Goal: Transaction & Acquisition: Purchase product/service

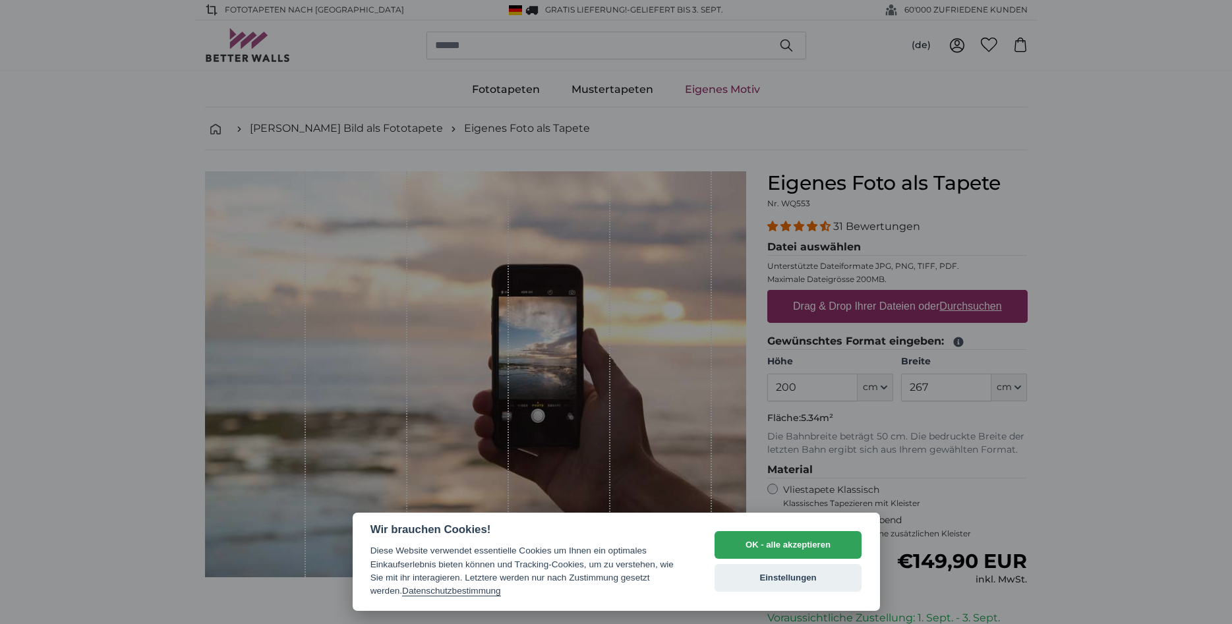
click at [825, 540] on button "OK - alle akzeptieren" at bounding box center [788, 545] width 148 height 28
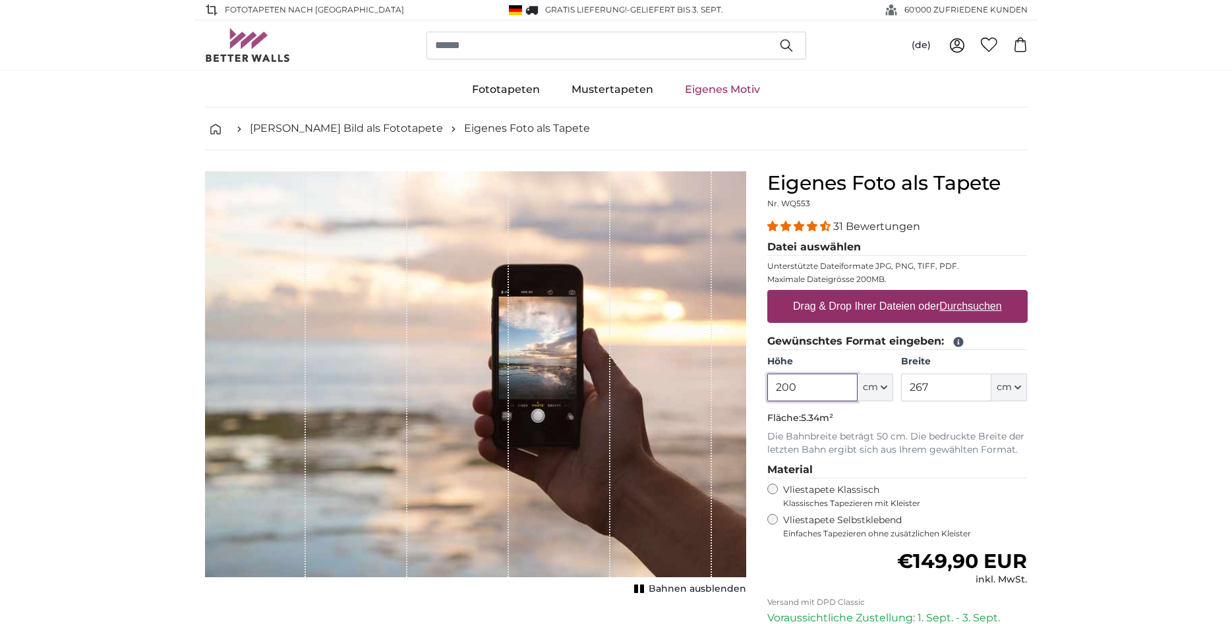
drag, startPoint x: 846, startPoint y: 388, endPoint x: 629, endPoint y: 386, distance: 217.5
click at [767, 386] on input "200" at bounding box center [812, 388] width 90 height 28
type input "255"
drag, startPoint x: 980, startPoint y: 378, endPoint x: 808, endPoint y: 391, distance: 172.5
click at [901, 391] on input "267" at bounding box center [946, 388] width 90 height 28
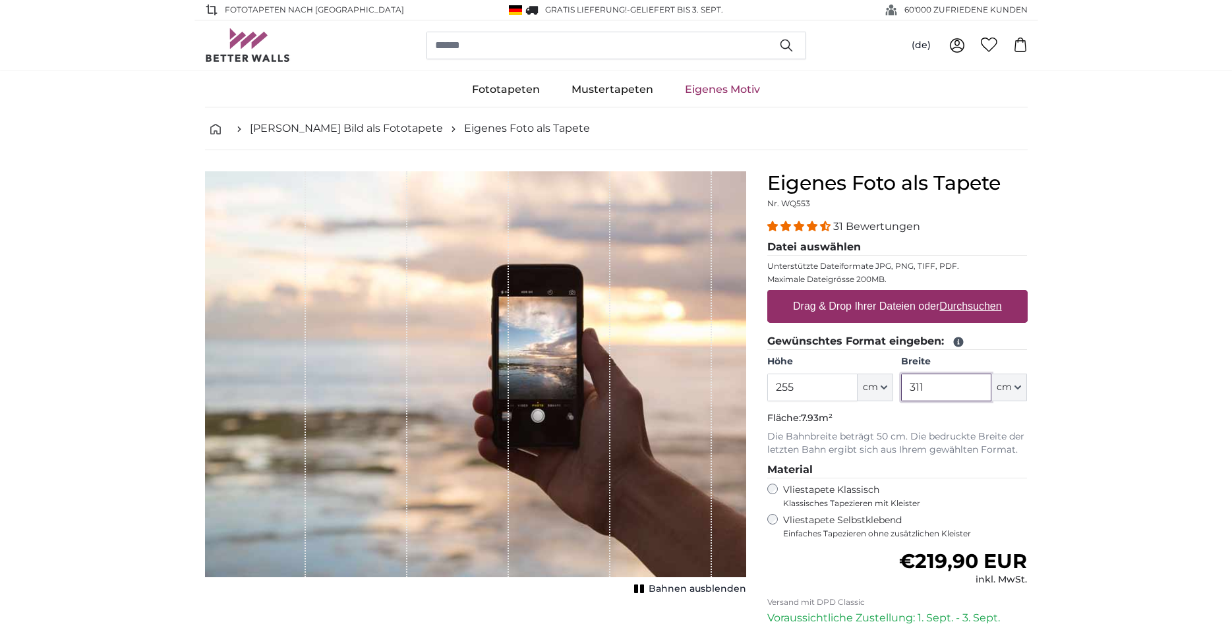
type input "311"
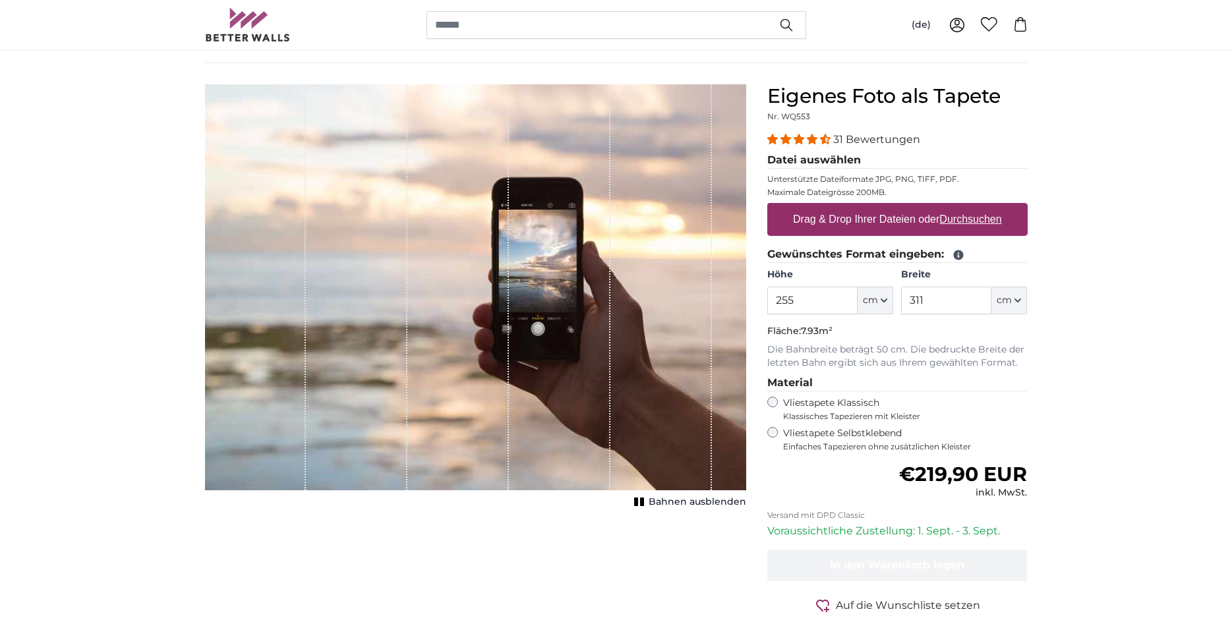
scroll to position [67, 0]
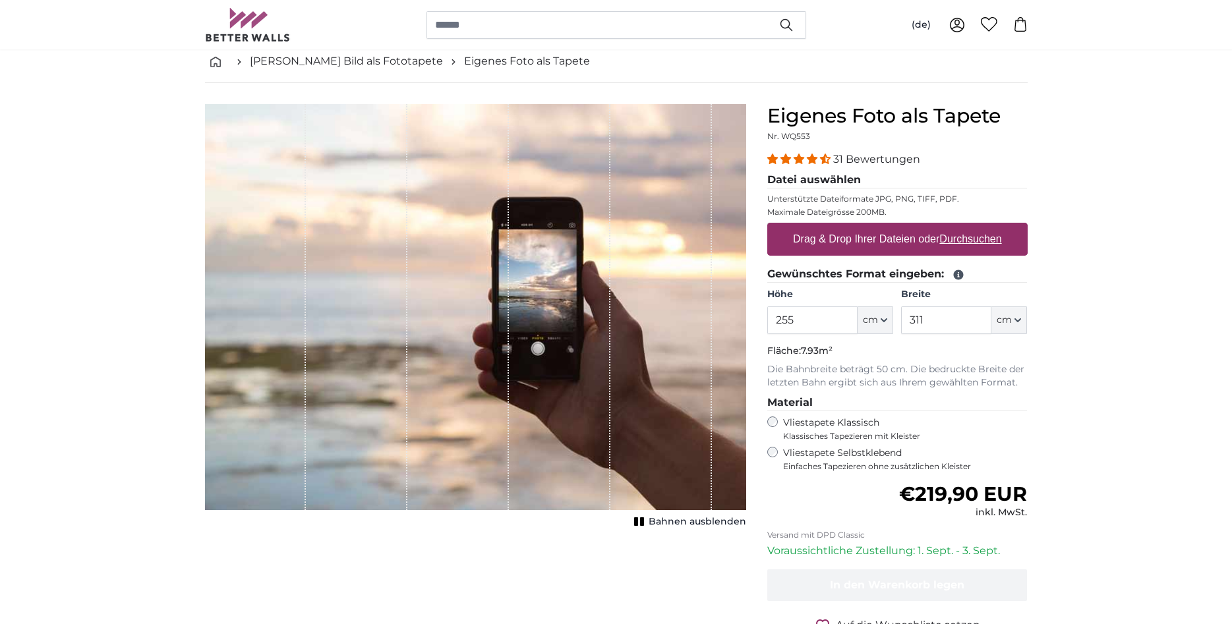
click at [937, 232] on label "Drag & Drop Ihrer Dateien oder Durchsuchen" at bounding box center [897, 239] width 219 height 26
click at [937, 227] on input "Drag & Drop Ihrer Dateien oder Durchsuchen" at bounding box center [897, 225] width 260 height 4
click at [863, 225] on div "Drag & Drop Ihrer Dateien oder Durchsuchen" at bounding box center [897, 239] width 260 height 33
click at [878, 232] on label "Drag & Drop Ihrer Dateien oder Durchsuchen" at bounding box center [897, 239] width 219 height 26
click at [878, 227] on input "Drag & Drop Ihrer Dateien oder Durchsuchen" at bounding box center [897, 225] width 260 height 4
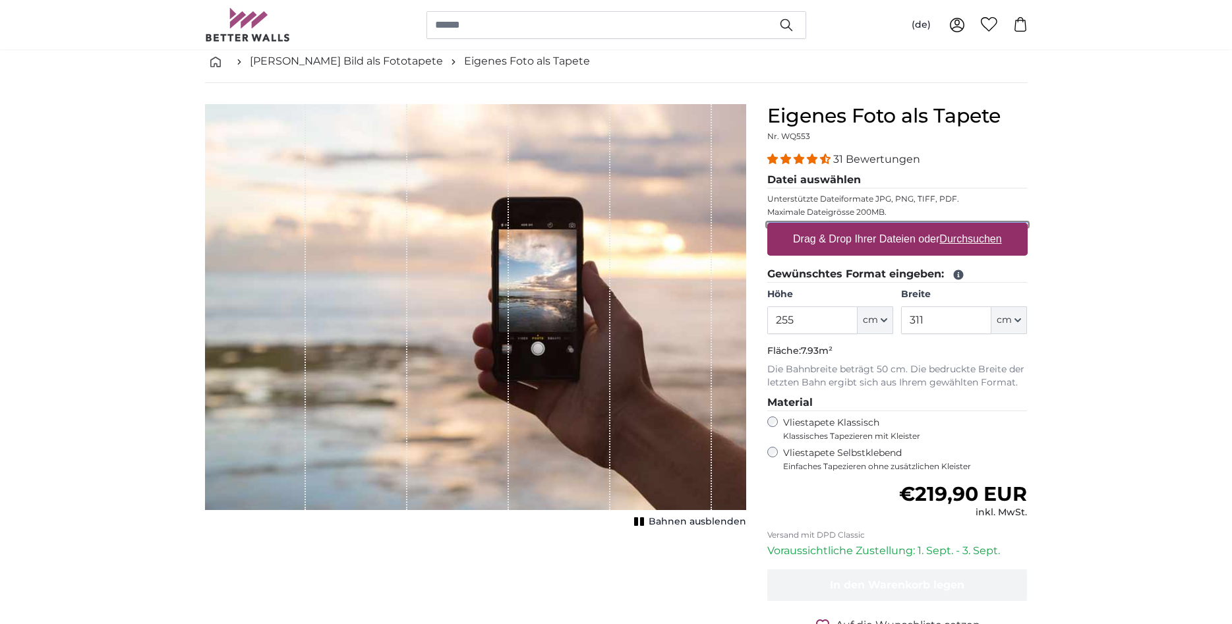
type input "**********"
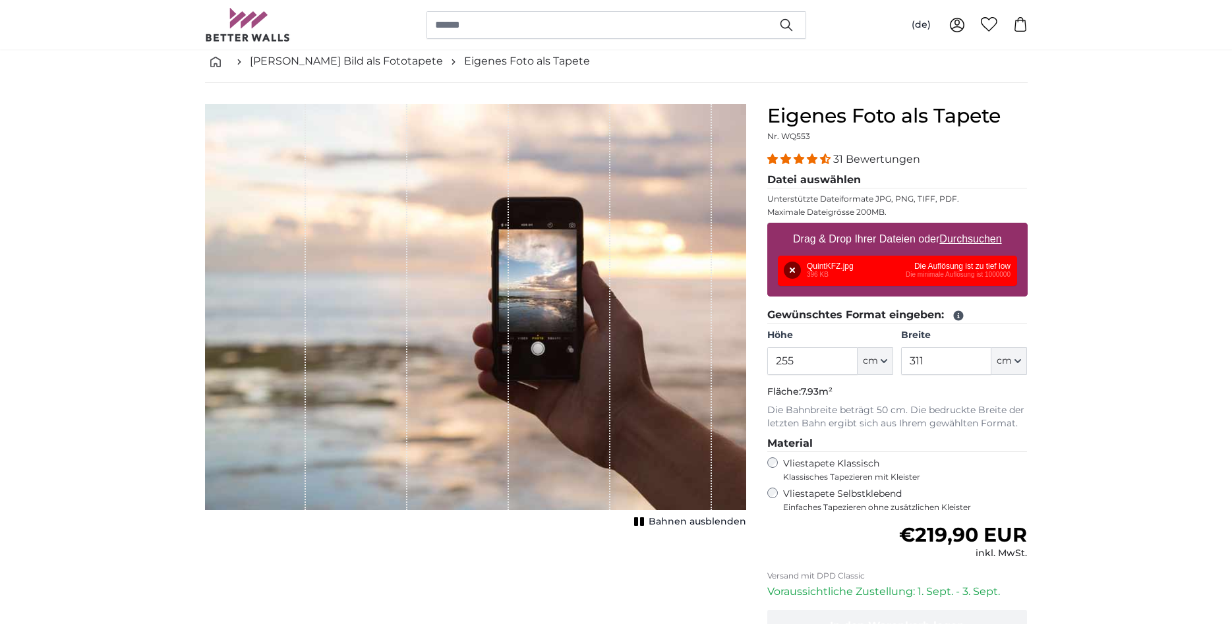
click at [941, 266] on div "Entfernen Nochmal versuchen Entfernen Hochladen Abbrechen Nochmal versuchen Ent…" at bounding box center [897, 271] width 239 height 30
click at [796, 265] on button "Entfernen" at bounding box center [792, 270] width 17 height 17
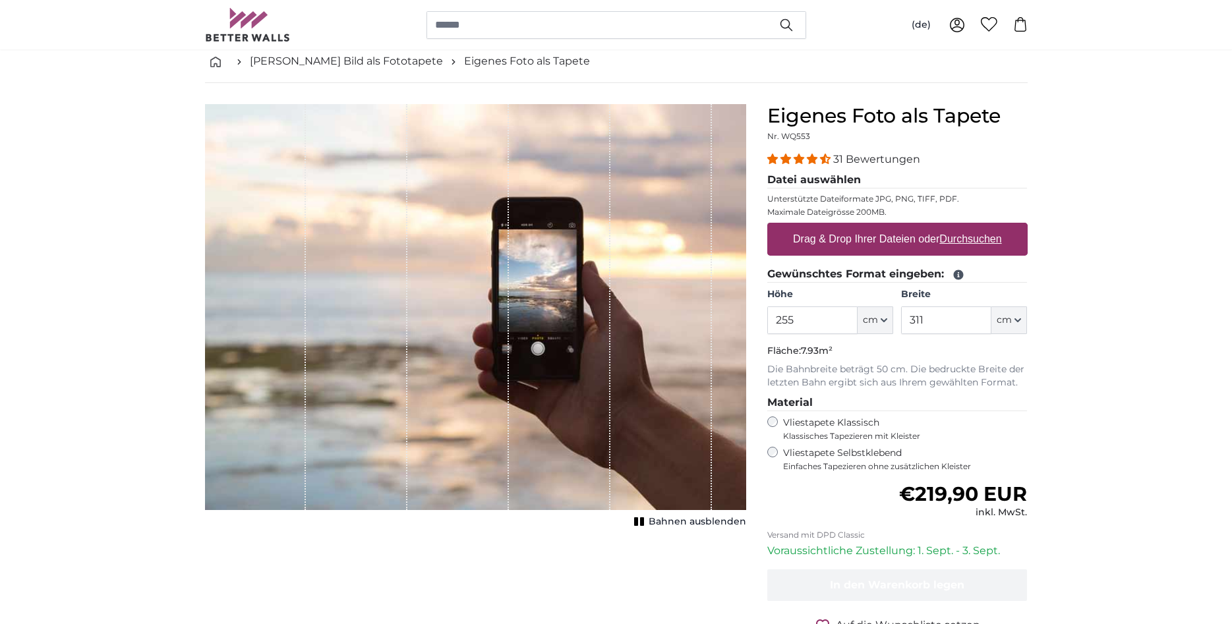
click at [951, 240] on u "Durchsuchen" at bounding box center [970, 238] width 62 height 11
click at [951, 227] on input "Drag & Drop Ihrer Dateien oder Durchsuchen" at bounding box center [897, 225] width 260 height 4
